Goal: Information Seeking & Learning: Learn about a topic

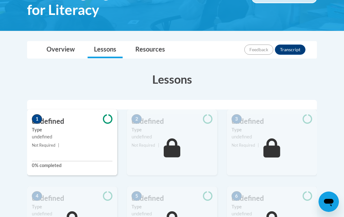
scroll to position [128, 0]
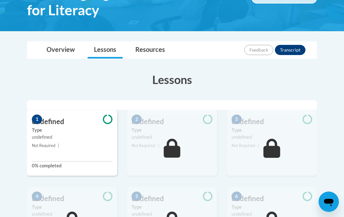
click at [90, 151] on div "1 undefined Type undefined Not Required | 0% completed" at bounding box center [72, 143] width 90 height 66
click at [67, 128] on label "Type" at bounding box center [72, 130] width 81 height 7
click at [37, 118] on span "1" at bounding box center [37, 120] width 10 height 10
click at [72, 165] on label "0% completed" at bounding box center [72, 165] width 81 height 7
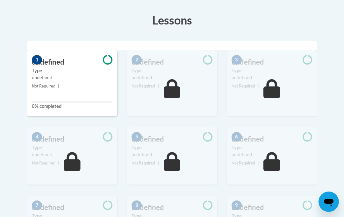
scroll to position [196, 0]
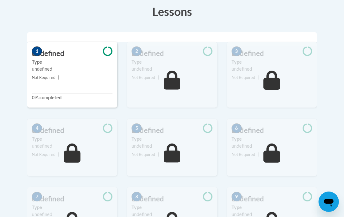
click at [98, 74] on small "Not Required |" at bounding box center [72, 77] width 90 height 7
click at [64, 76] on small "Not Required |" at bounding box center [72, 77] width 90 height 7
click at [110, 53] on icon at bounding box center [108, 51] width 10 height 10
click at [88, 66] on div "undefined" at bounding box center [72, 69] width 81 height 7
click at [76, 76] on small "Not Required |" at bounding box center [72, 77] width 90 height 7
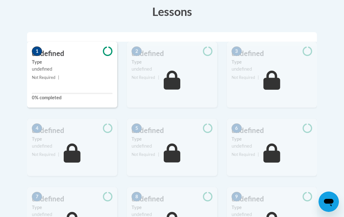
click at [42, 52] on h3 "undefined" at bounding box center [72, 54] width 90 height 10
click at [37, 51] on span "1" at bounding box center [37, 51] width 10 height 10
click at [37, 49] on span "1" at bounding box center [37, 51] width 10 height 10
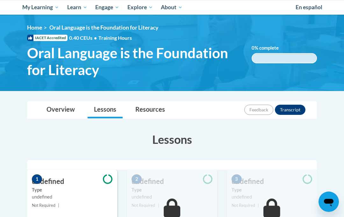
scroll to position [65, 0]
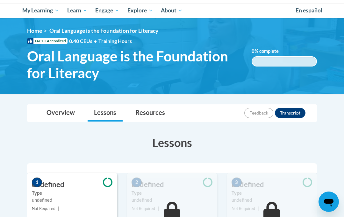
click at [46, 114] on link "Overview" at bounding box center [60, 113] width 41 height 17
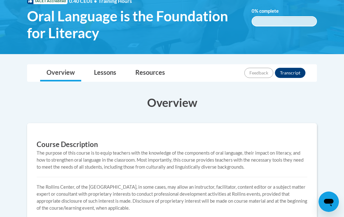
scroll to position [104, 0]
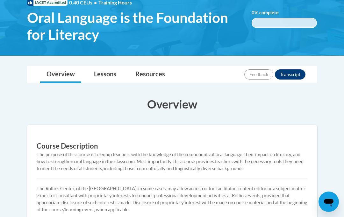
click at [97, 72] on link "Lessons" at bounding box center [105, 74] width 35 height 17
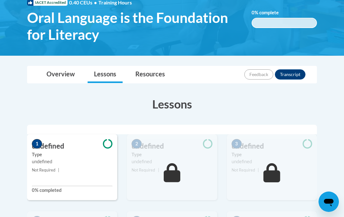
click at [43, 144] on h3 "undefined" at bounding box center [72, 146] width 90 height 10
click at [39, 189] on label "0% completed" at bounding box center [72, 190] width 81 height 7
click at [43, 138] on div "1 undefined Type undefined Not Required | 0% completed" at bounding box center [72, 167] width 90 height 66
click at [50, 141] on h3 "undefined" at bounding box center [72, 146] width 90 height 10
click at [104, 145] on icon at bounding box center [108, 143] width 10 height 9
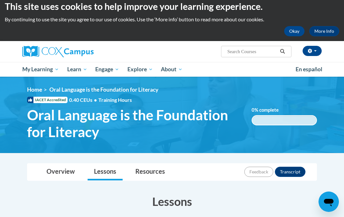
scroll to position [0, 0]
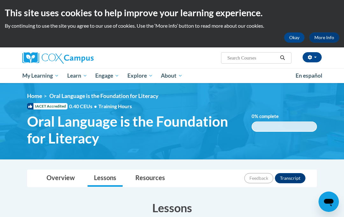
click at [297, 40] on button "Okay" at bounding box center [294, 37] width 20 height 10
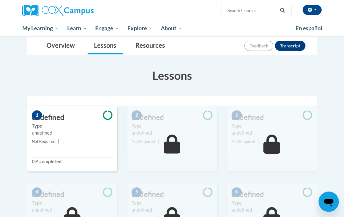
scroll to position [83, 0]
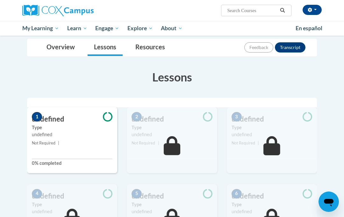
click at [38, 156] on div "1 undefined Type undefined Not Required | 0% completed" at bounding box center [72, 140] width 90 height 66
click at [142, 142] on span "Not Required" at bounding box center [143, 143] width 24 height 5
click at [136, 127] on label "Type" at bounding box center [171, 127] width 81 height 7
click at [137, 134] on div "undefined" at bounding box center [171, 134] width 81 height 7
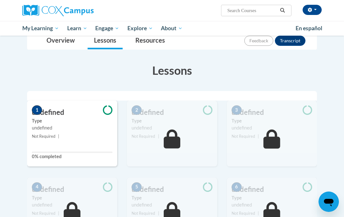
scroll to position [81, 0]
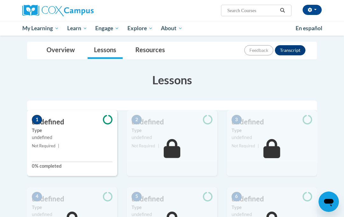
click at [32, 125] on h3 "undefined" at bounding box center [72, 122] width 90 height 10
click at [32, 139] on div "undefined" at bounding box center [72, 137] width 81 height 7
click at [0, 0] on span "My Course Progress" at bounding box center [0, 0] width 0 height 0
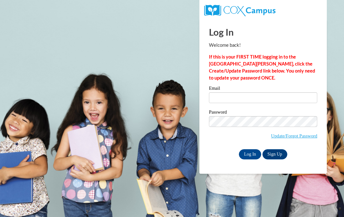
click at [241, 153] on input "Log In" at bounding box center [250, 154] width 22 height 10
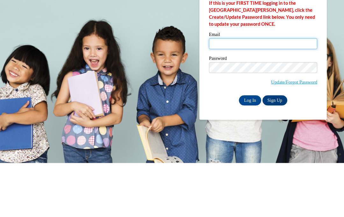
type input "Y"
type input "30110940"
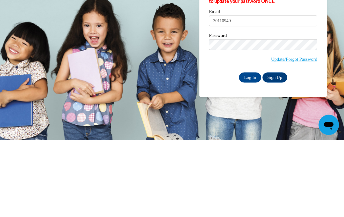
click at [249, 149] on input "Log In" at bounding box center [250, 154] width 22 height 10
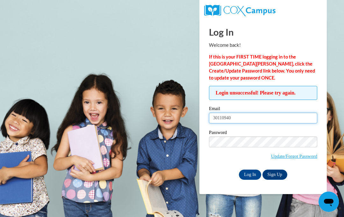
click at [238, 119] on input "30110940" at bounding box center [263, 118] width 108 height 11
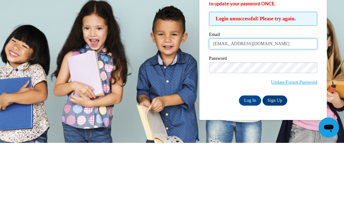
type input "[EMAIL_ADDRESS][DOMAIN_NAME]"
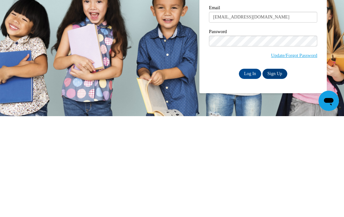
click at [249, 170] on input "Log In" at bounding box center [250, 175] width 22 height 10
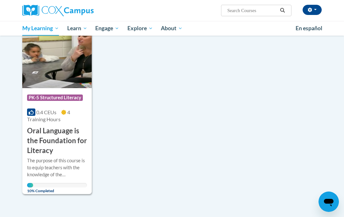
scroll to position [92, 0]
click at [70, 67] on img at bounding box center [56, 56] width 69 height 65
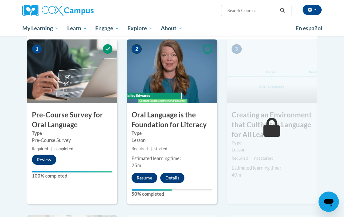
scroll to position [157, 0]
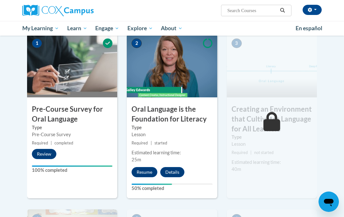
click at [145, 170] on button "Resume" at bounding box center [144, 172] width 26 height 10
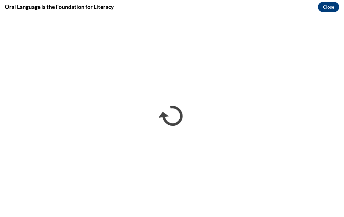
scroll to position [0, 0]
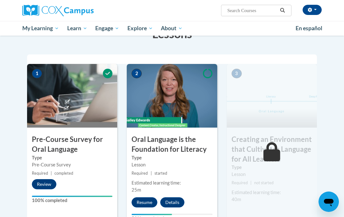
scroll to position [128, 0]
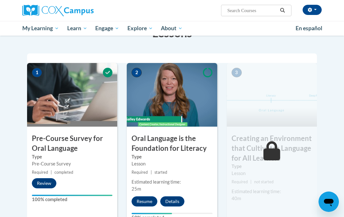
click at [144, 200] on button "Resume" at bounding box center [144, 201] width 26 height 10
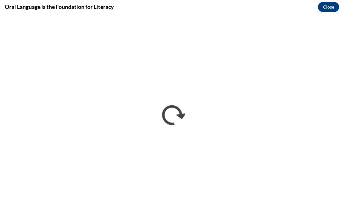
scroll to position [139, 0]
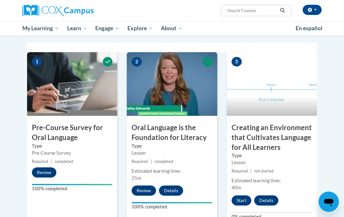
click at [238, 199] on button "Start" at bounding box center [241, 200] width 20 height 10
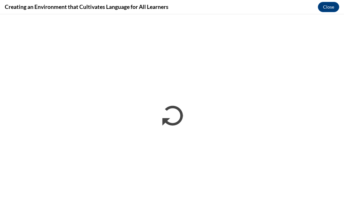
scroll to position [161, 0]
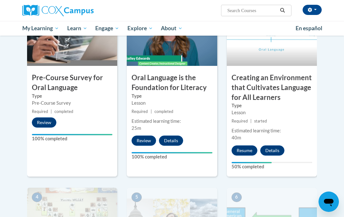
scroll to position [189, 0]
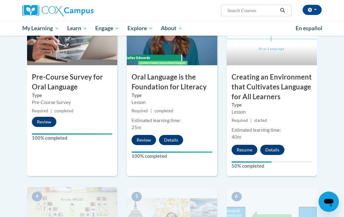
click at [236, 152] on button "Resume" at bounding box center [244, 150] width 26 height 10
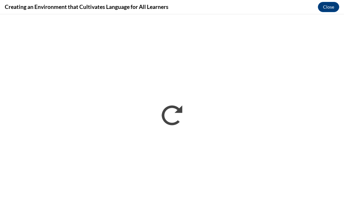
scroll to position [0, 0]
